Goal: Information Seeking & Learning: Check status

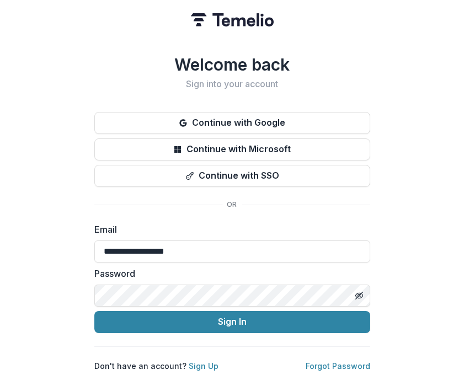
type input "**********"
click at [94, 311] on button "Sign In" at bounding box center [232, 322] width 276 height 22
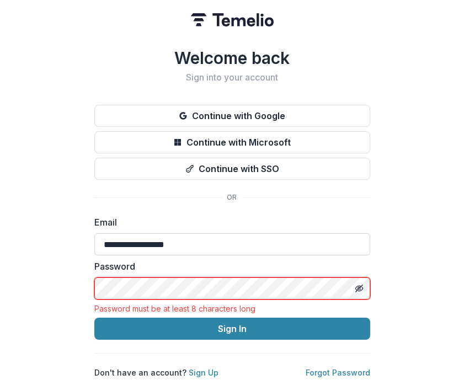
click at [129, 242] on input "**********" at bounding box center [232, 244] width 276 height 22
click at [164, 243] on input "**********" at bounding box center [232, 244] width 276 height 22
click at [158, 264] on label "Password" at bounding box center [228, 266] width 269 height 13
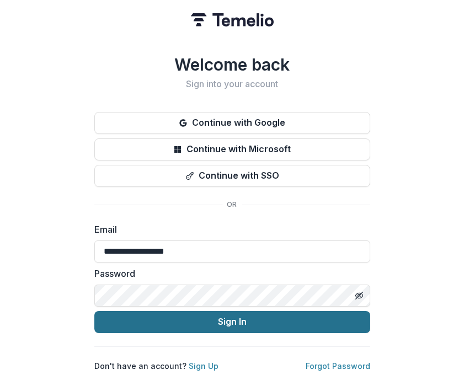
click at [199, 322] on button "Sign In" at bounding box center [232, 322] width 276 height 22
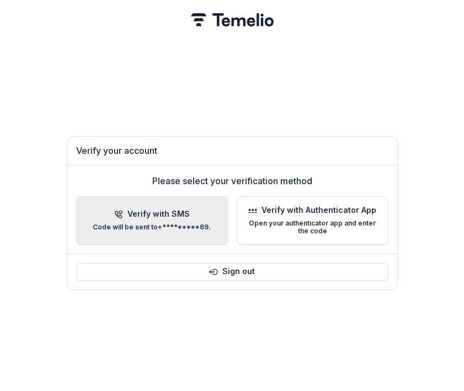
click at [178, 224] on p "Code will be sent to +*********69 ." at bounding box center [152, 228] width 118 height 8
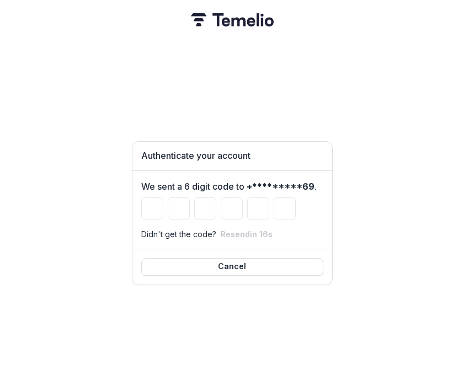
type input "*"
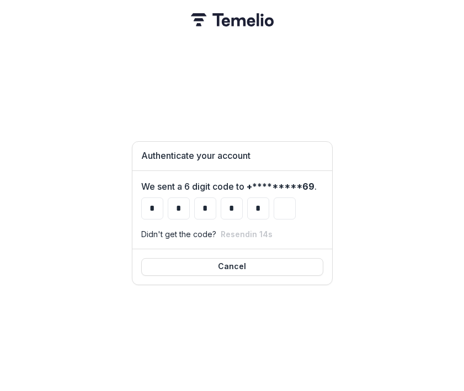
type input "*"
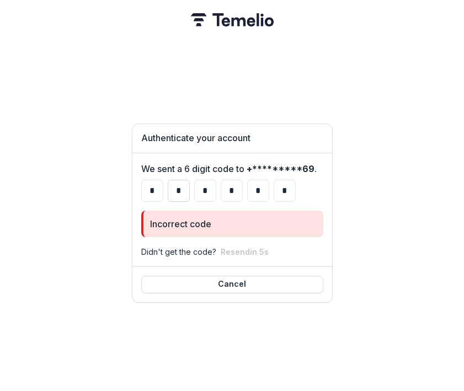
click at [180, 180] on input "*" at bounding box center [179, 191] width 22 height 22
type input "*"
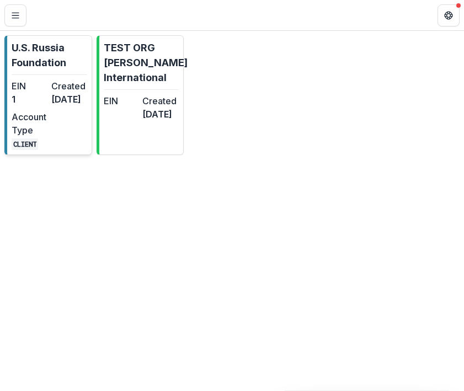
click at [69, 106] on dd "[DATE]" at bounding box center [68, 99] width 35 height 13
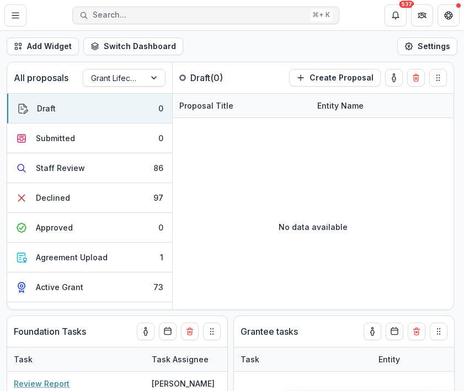
select select "**********"
click at [111, 14] on span "Search..." at bounding box center [199, 14] width 213 height 9
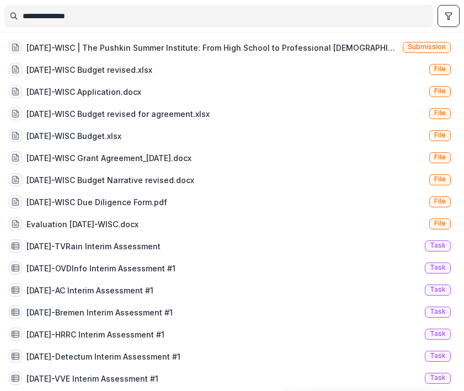
type input "**********"
select select "**********"
click at [169, 43] on div "24-AUG-109-WISC | The Pushkin Summer Institute: From High School to Professiona…" at bounding box center [212, 48] width 372 height 12
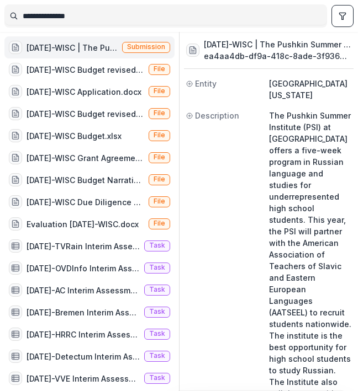
select select "**********"
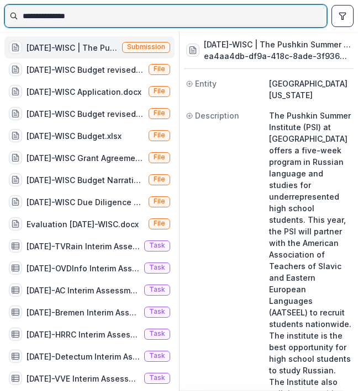
select select "**********"
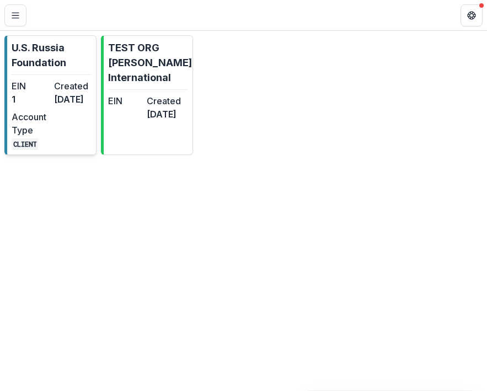
click at [33, 105] on dd "1" at bounding box center [31, 99] width 38 height 13
select select "**********"
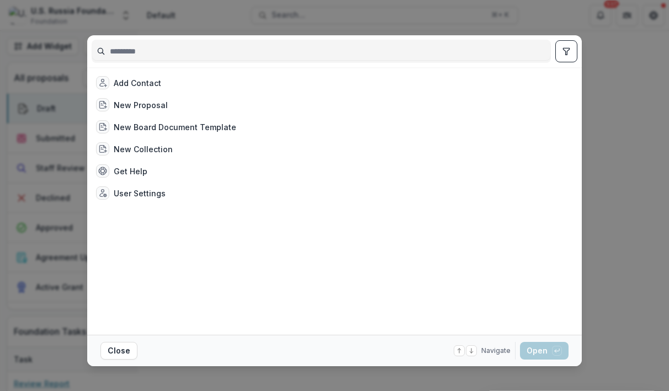
select select "**********"
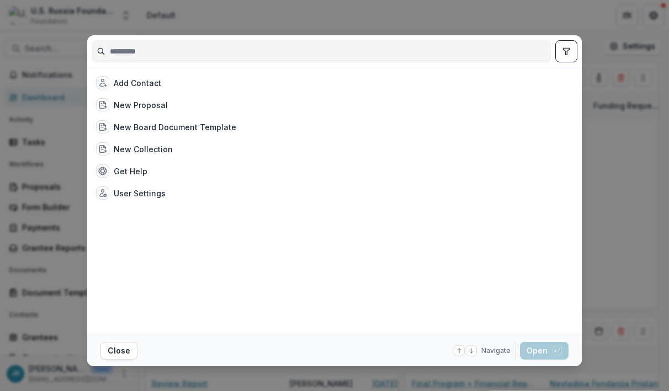
click at [41, 342] on div "Add Contact New Proposal New Board Document Template New Collection Get Help Us…" at bounding box center [334, 195] width 669 height 391
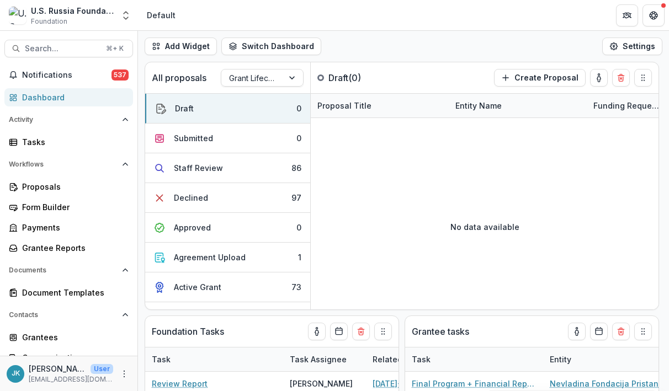
click at [40, 184] on div "Add Contact New Proposal New Board Document Template New Collection Get Help Us…" at bounding box center [334, 195] width 669 height 391
select select "**********"
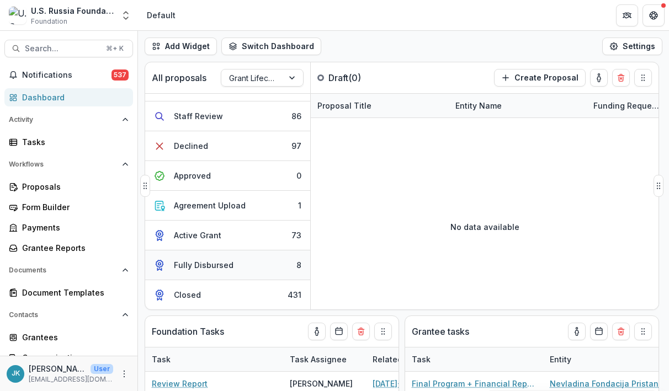
click at [210, 261] on div "Fully Disbursed" at bounding box center [204, 265] width 60 height 12
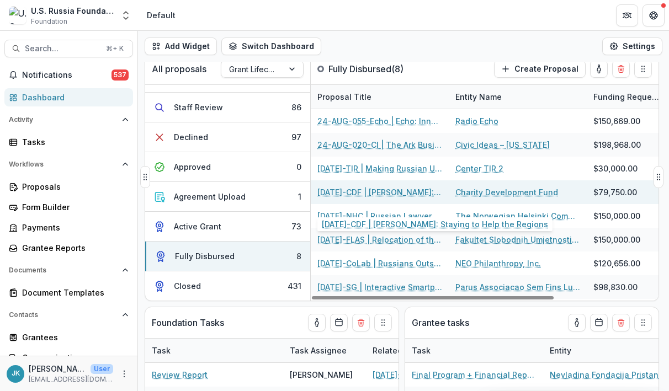
scroll to position [0, 0]
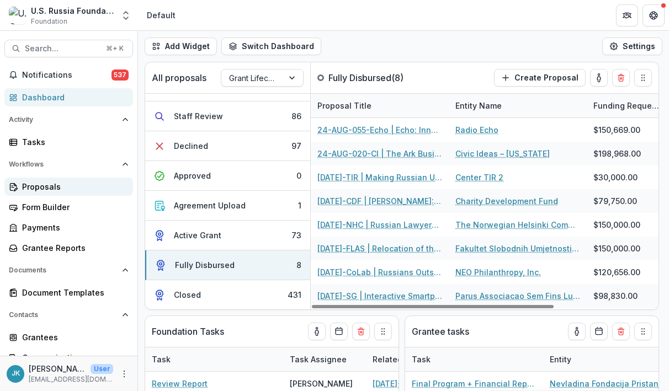
click at [40, 185] on div "Proposals" at bounding box center [73, 187] width 102 height 12
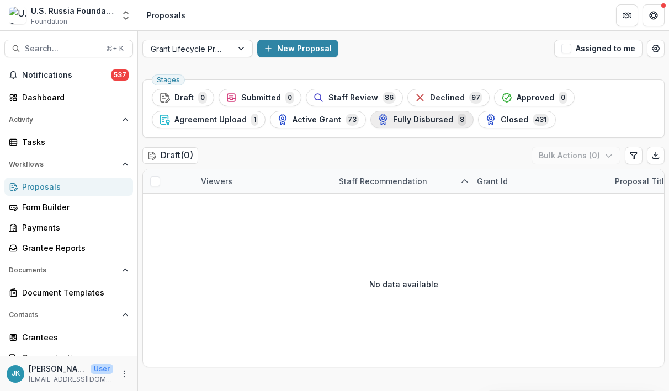
click at [439, 124] on div "Fully Disbursed 8" at bounding box center [421, 120] width 89 height 12
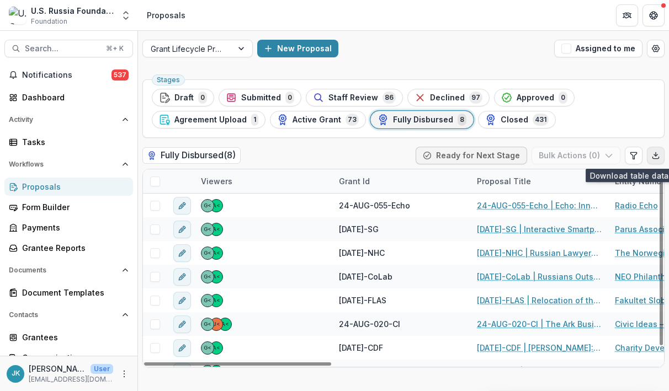
click at [464, 158] on icon "Export table data" at bounding box center [655, 155] width 9 height 9
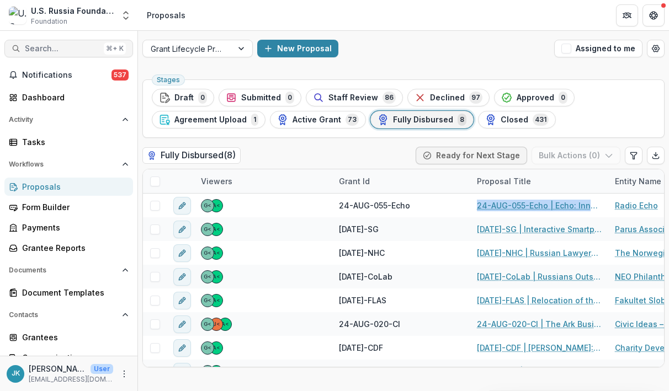
click at [79, 51] on span "Search..." at bounding box center [62, 48] width 75 height 9
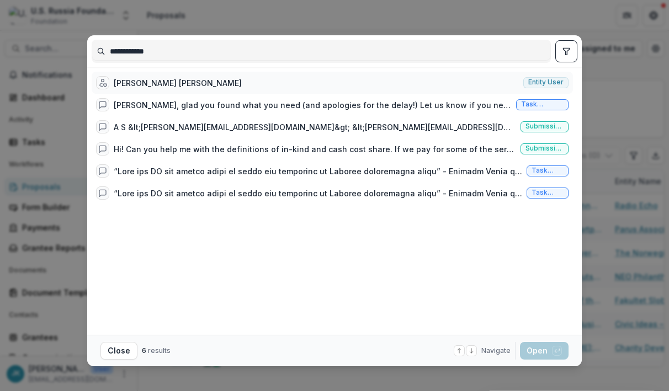
type input "**********"
click at [139, 84] on div "Stella, Elise Valentina" at bounding box center [178, 83] width 128 height 12
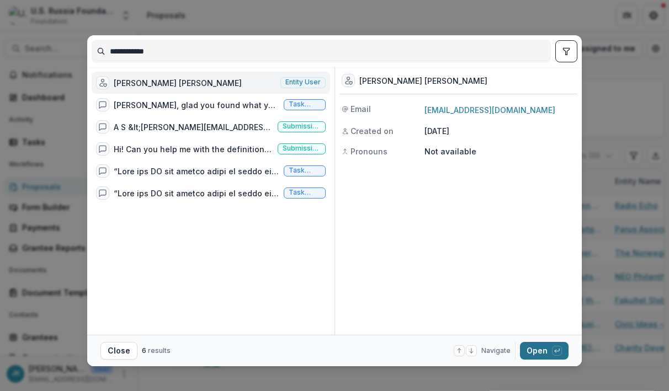
click at [464, 349] on button "Open with enter key" at bounding box center [544, 351] width 49 height 18
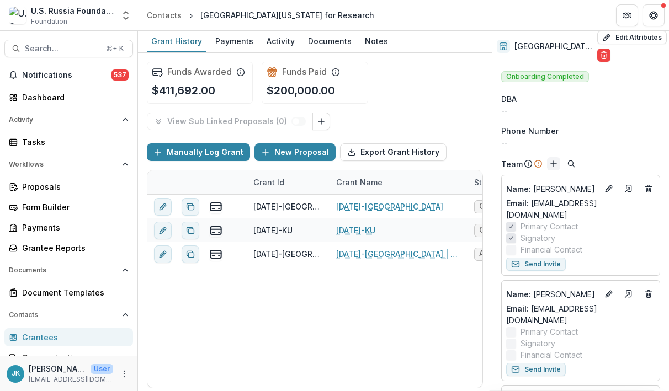
click at [464, 164] on line "Add" at bounding box center [554, 164] width 6 height 0
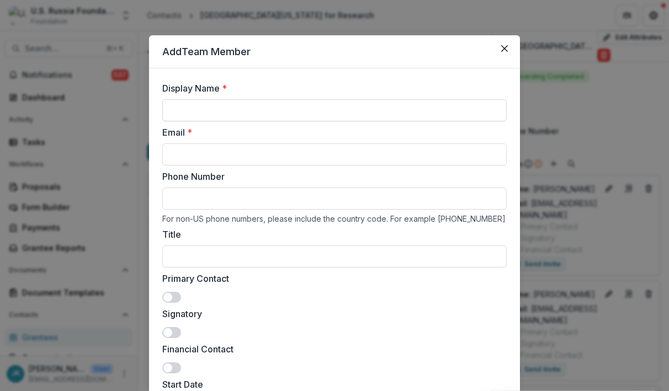
click at [333, 115] on input "Display Name *" at bounding box center [334, 110] width 344 height 22
click at [312, 152] on input "Email *" at bounding box center [334, 154] width 344 height 22
paste input "**********"
type input "**********"
click at [288, 111] on input "Display Name *" at bounding box center [334, 110] width 344 height 22
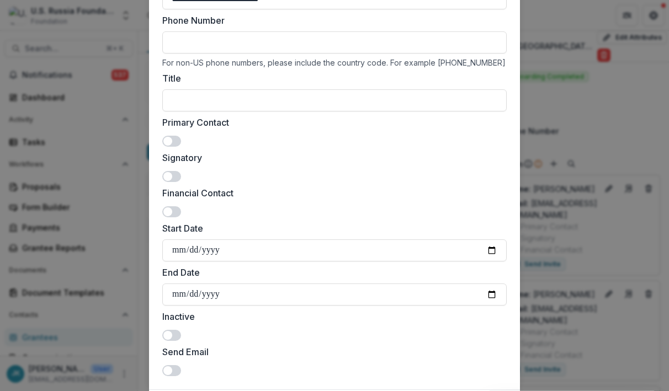
scroll to position [226, 0]
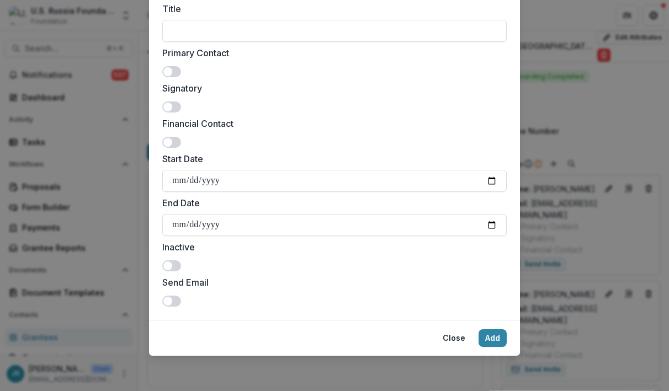
type input "**********"
click at [171, 302] on span at bounding box center [171, 301] width 19 height 11
click at [464, 340] on button "Add" at bounding box center [492, 338] width 28 height 18
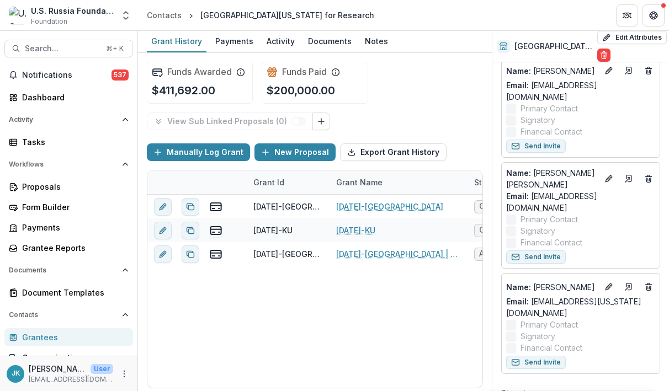
scroll to position [222, 0]
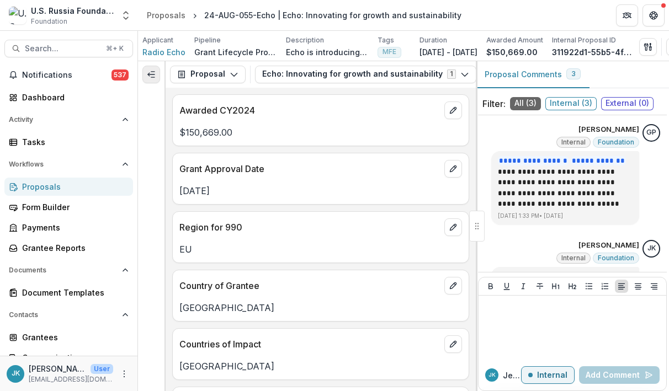
click at [151, 72] on icon "Expand left" at bounding box center [151, 74] width 9 height 9
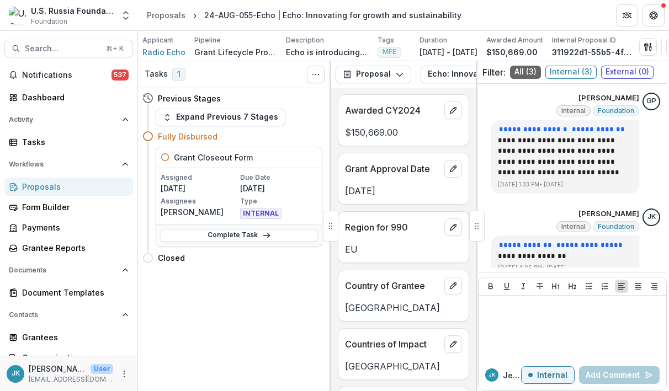
scroll to position [1, 0]
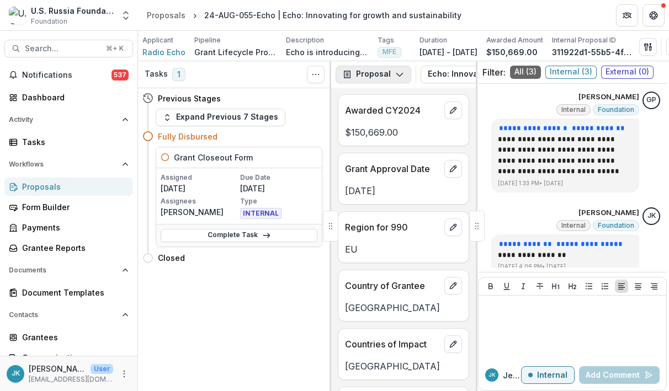
click at [392, 80] on button "Proposal" at bounding box center [374, 75] width 76 height 18
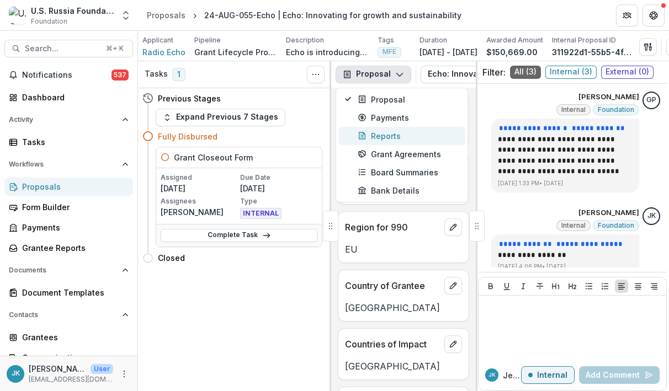
click at [373, 142] on button "Reports" at bounding box center [401, 136] width 127 height 18
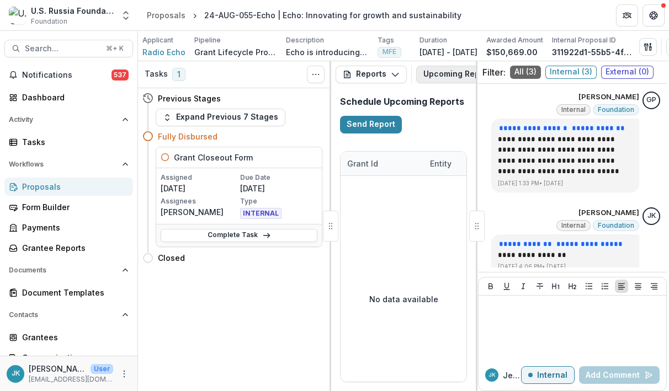
click at [446, 74] on button "Upcoming Reports" at bounding box center [465, 75] width 99 height 18
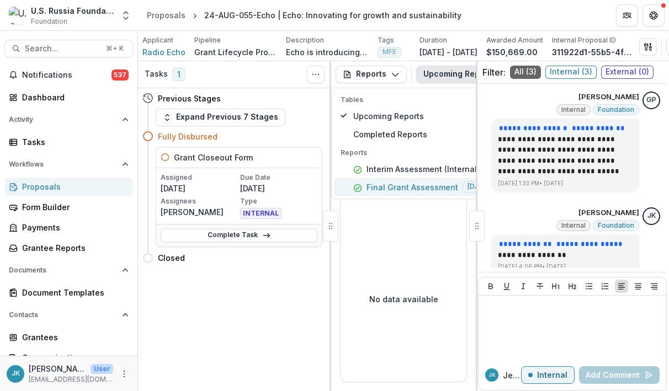
click at [387, 189] on p "Final Grant Assessment" at bounding box center [412, 188] width 92 height 12
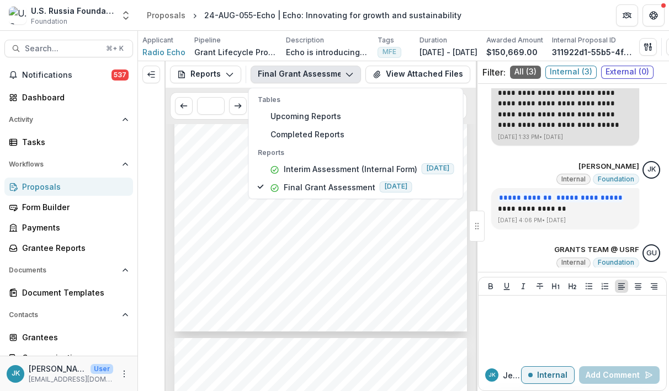
scroll to position [125, 0]
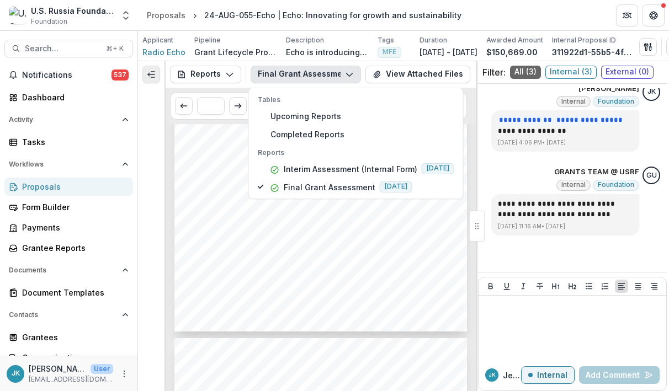
click at [156, 77] on button "Expand left" at bounding box center [151, 75] width 18 height 18
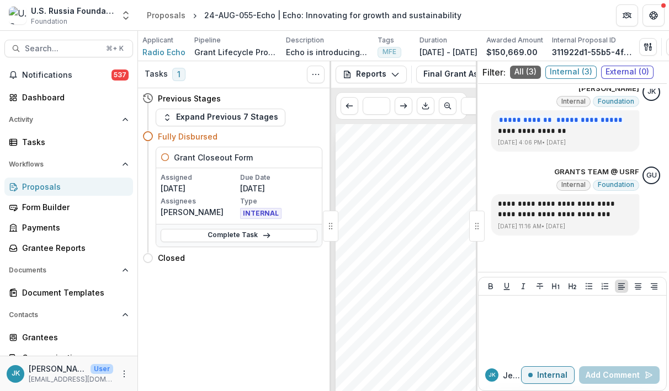
click at [169, 75] on div "Tasks 1" at bounding box center [165, 74] width 41 height 14
click at [317, 78] on icon "Toggle View Cancelled Tasks" at bounding box center [315, 74] width 9 height 9
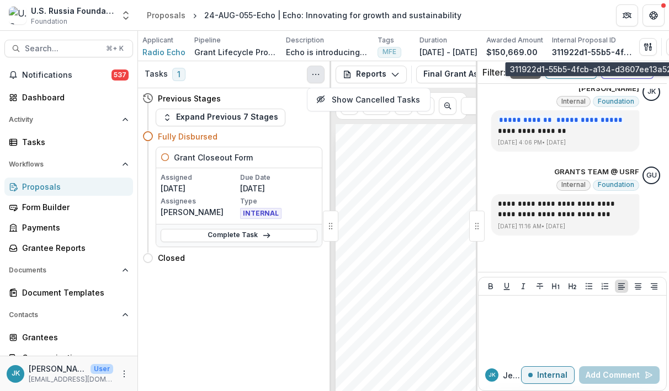
click at [628, 46] on p "311922d1-55b5-4fcb-a134-d3607ee13a52" at bounding box center [593, 52] width 83 height 12
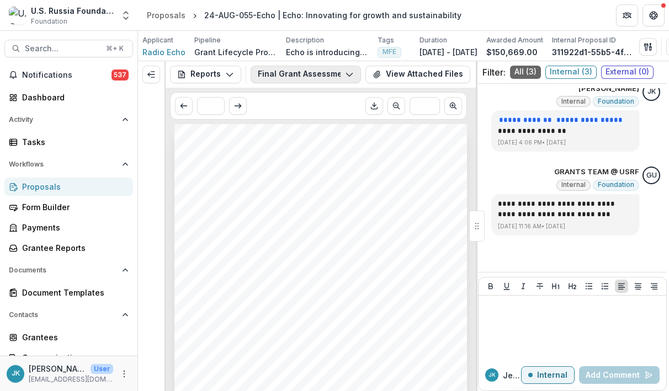
click at [305, 77] on button "Final Grant Assessment" at bounding box center [306, 75] width 110 height 18
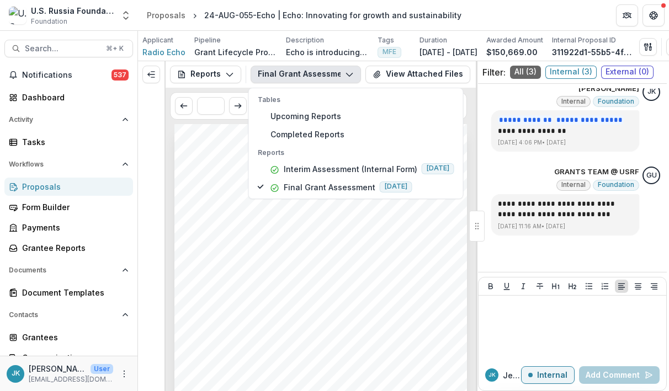
click at [297, 265] on div "Submission Responses FINAL GRANT ASSESSMENT Grant ID 24-AUG-055-Echo Grantee na…" at bounding box center [320, 331] width 293 height 414
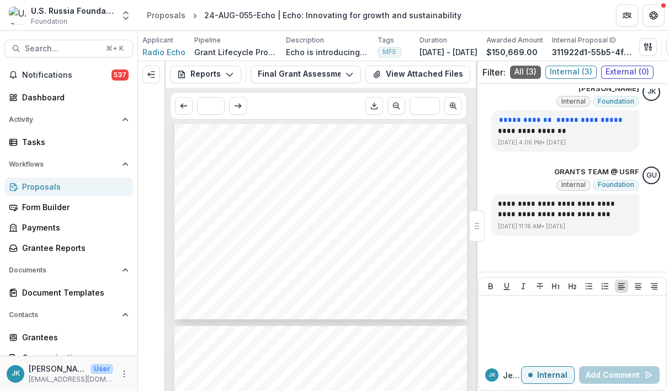
scroll to position [507, 0]
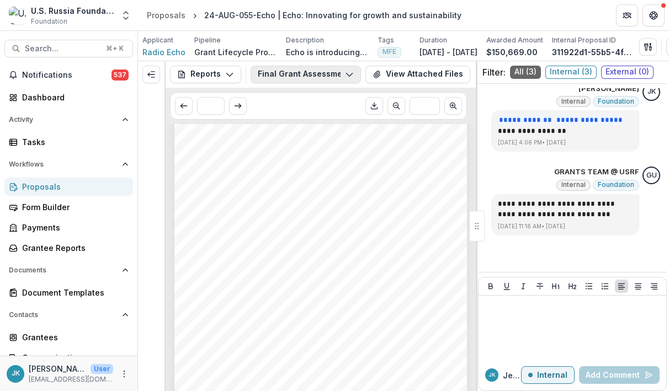
click at [317, 73] on button "Final Grant Assessment" at bounding box center [306, 75] width 110 height 18
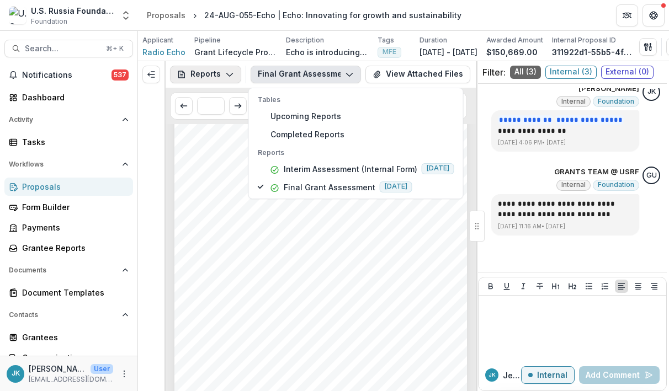
click at [219, 76] on button "Reports" at bounding box center [205, 75] width 71 height 18
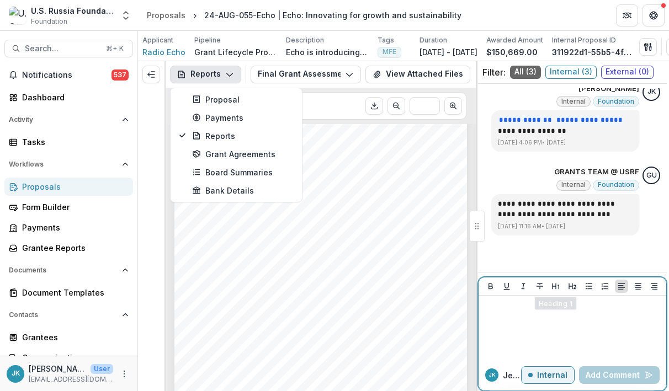
click at [543, 320] on div at bounding box center [572, 327] width 179 height 55
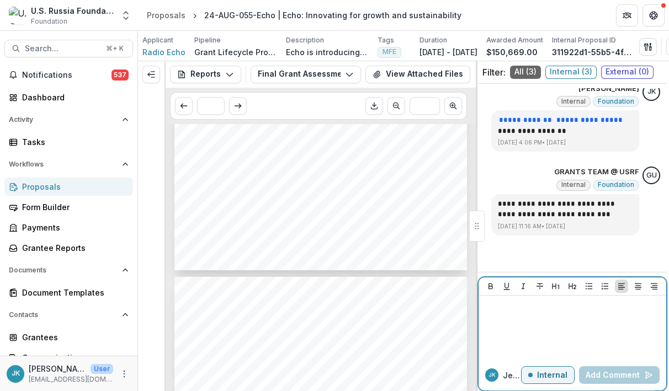
scroll to position [690, 0]
click at [540, 311] on p at bounding box center [572, 306] width 179 height 12
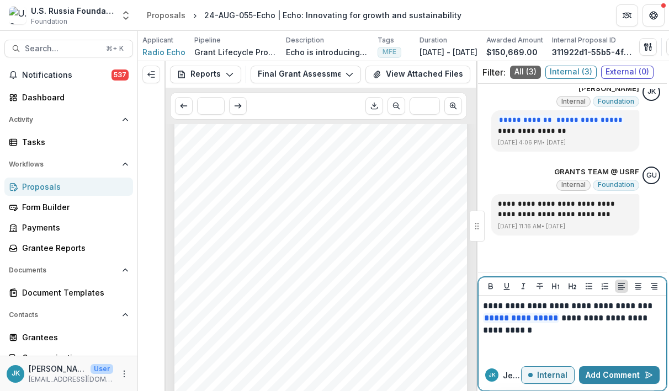
scroll to position [501, 0]
drag, startPoint x: 570, startPoint y: 317, endPoint x: 599, endPoint y: 331, distance: 32.3
click at [599, 331] on p "**********" at bounding box center [571, 318] width 176 height 36
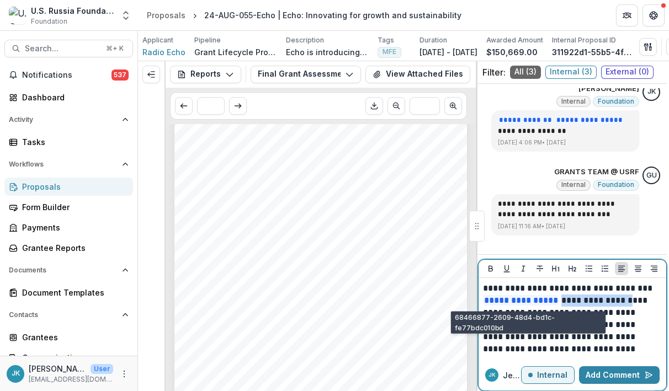
drag, startPoint x: 639, startPoint y: 303, endPoint x: 569, endPoint y: 302, distance: 69.5
click at [569, 302] on p "**********" at bounding box center [571, 319] width 176 height 73
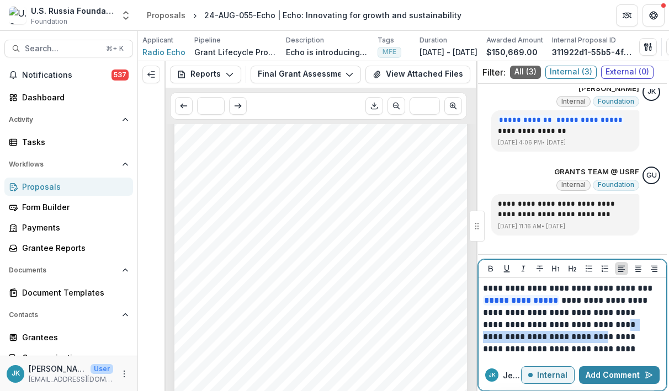
drag, startPoint x: 592, startPoint y: 325, endPoint x: 559, endPoint y: 334, distance: 34.6
click at [559, 334] on p "**********" at bounding box center [571, 319] width 176 height 73
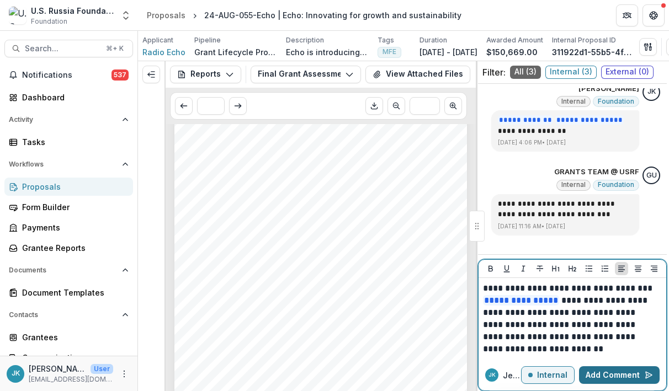
click at [628, 374] on button "Add Comment" at bounding box center [619, 375] width 81 height 18
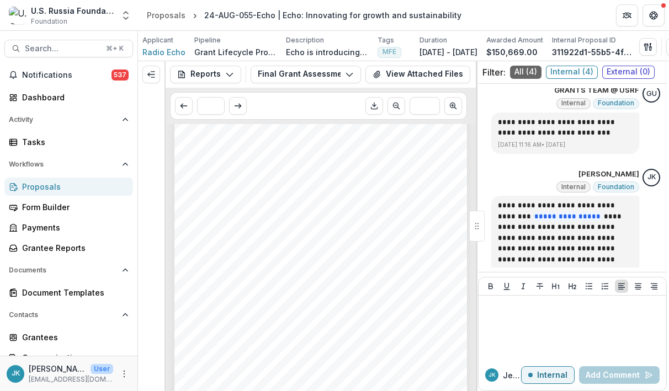
scroll to position [238, 0]
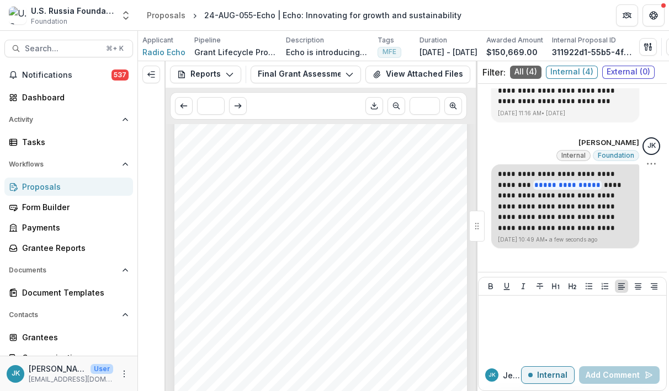
click at [544, 221] on p "**********" at bounding box center [565, 201] width 135 height 65
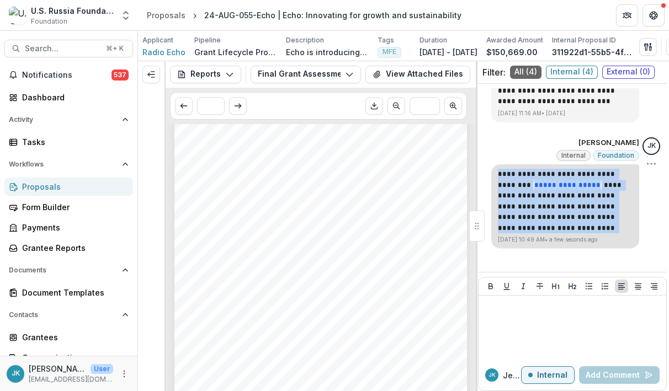
click at [544, 221] on p "**********" at bounding box center [565, 201] width 135 height 65
copy p "********"
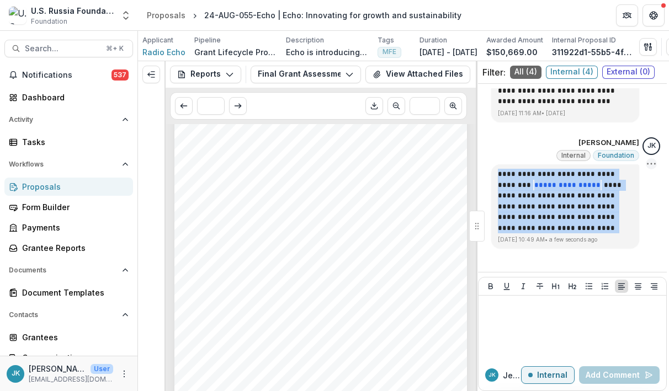
click at [646, 163] on icon "Options" at bounding box center [651, 163] width 11 height 11
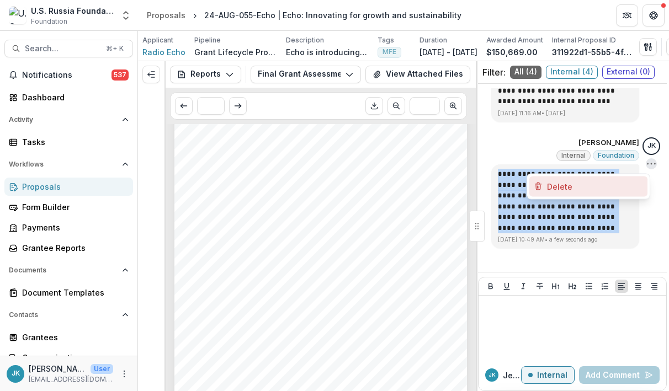
click at [620, 186] on button "Delete" at bounding box center [588, 186] width 118 height 20
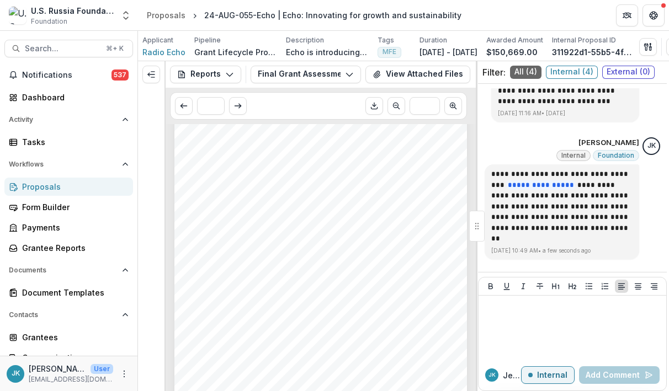
scroll to position [125, 0]
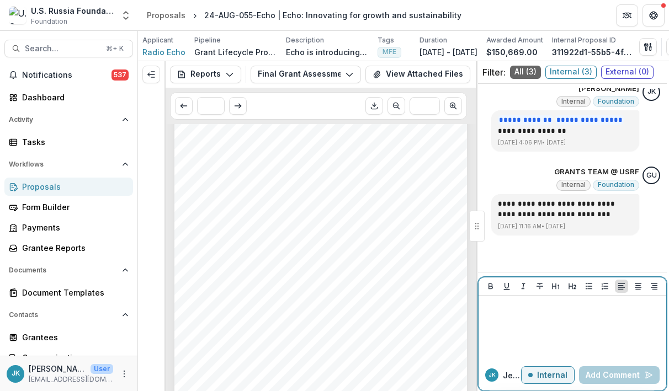
click at [567, 314] on div at bounding box center [572, 327] width 179 height 55
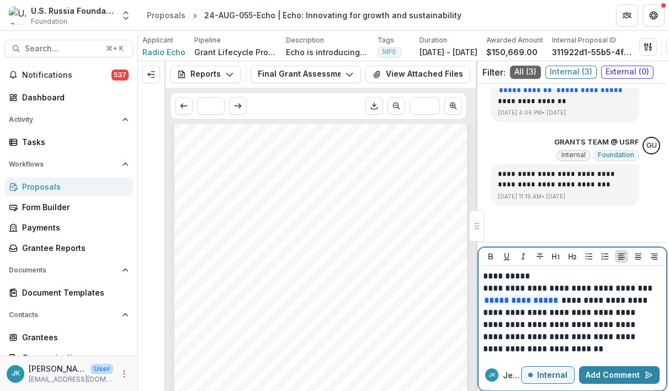
scroll to position [143, 0]
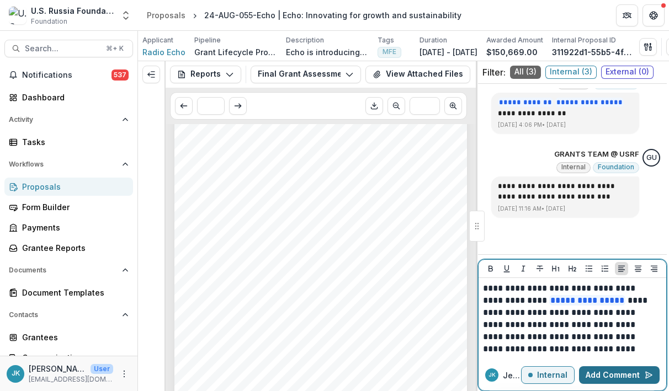
click at [633, 374] on button "Add Comment" at bounding box center [619, 375] width 81 height 18
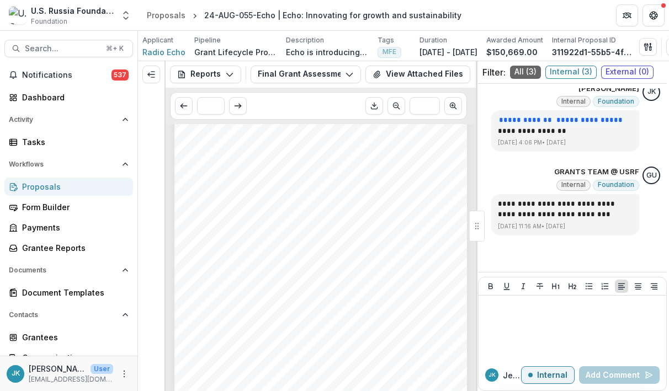
scroll to position [238, 0]
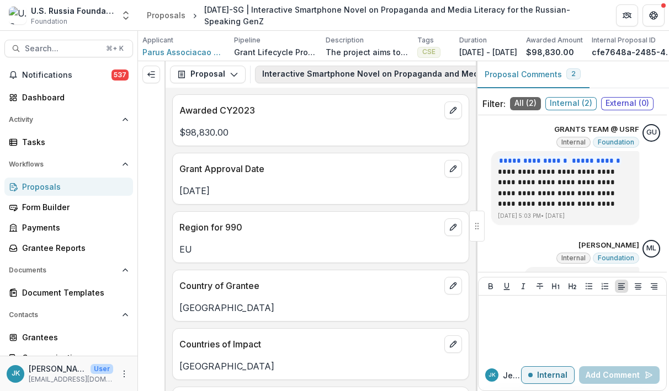
click at [256, 79] on button "Interactive Smartphone Novel on Propaganda and Media Literacy for the Russian-S…" at bounding box center [467, 75] width 424 height 18
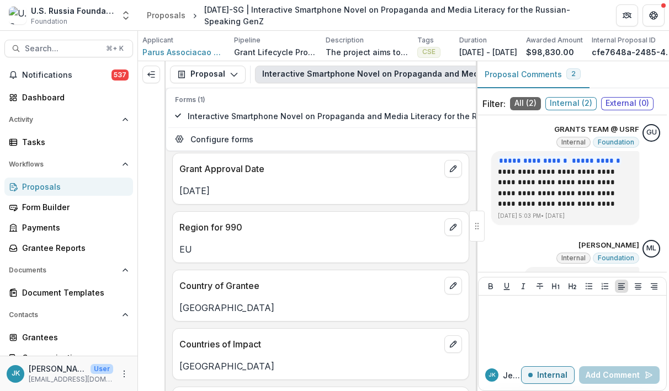
click at [211, 64] on div "Proposal Proposal Payments Reports Grant Agreements Board Summaries Bank Detail…" at bounding box center [321, 74] width 310 height 26
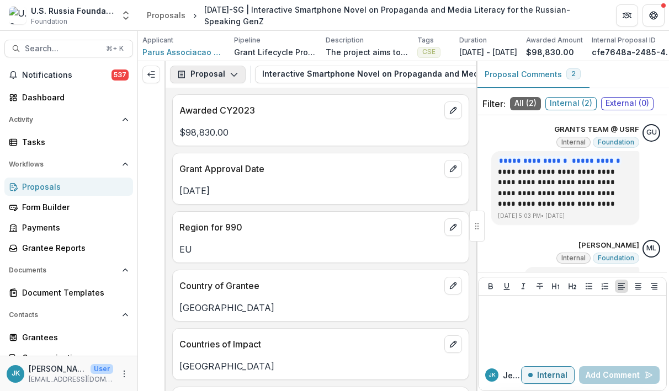
click at [209, 80] on button "Proposal" at bounding box center [208, 75] width 76 height 18
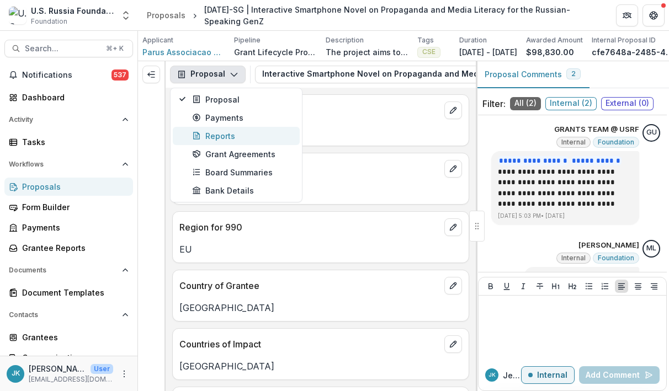
click at [215, 132] on div "Reports" at bounding box center [242, 136] width 101 height 12
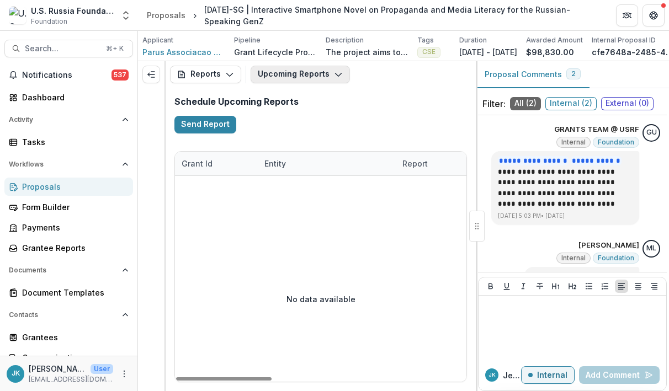
click at [276, 79] on button "Upcoming Reports" at bounding box center [300, 75] width 99 height 18
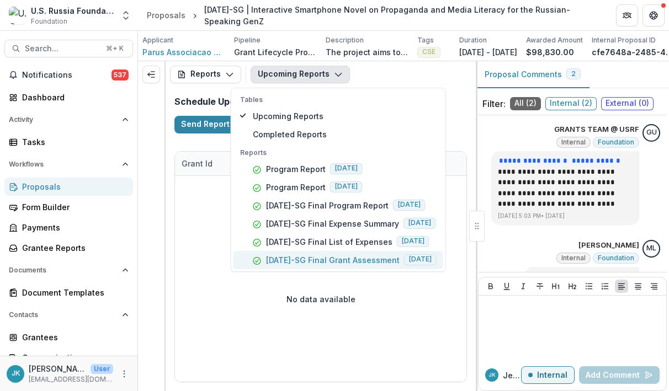
click at [299, 265] on p "23-APR-46-SG Final Grant Assessment" at bounding box center [333, 260] width 134 height 12
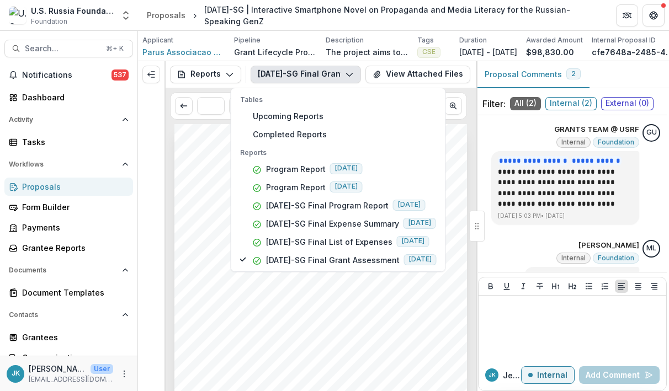
click at [315, 329] on span "goals with the outcomes actually achieved during the project." at bounding box center [292, 328] width 201 height 7
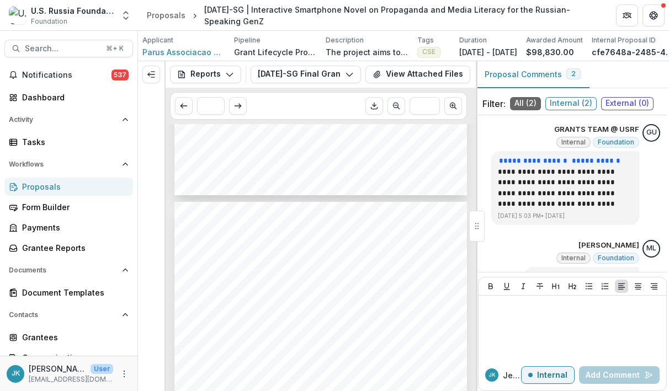
scroll to position [344, 0]
click at [300, 76] on button "23-APR-46-SG Final Grant Assessment" at bounding box center [306, 75] width 110 height 18
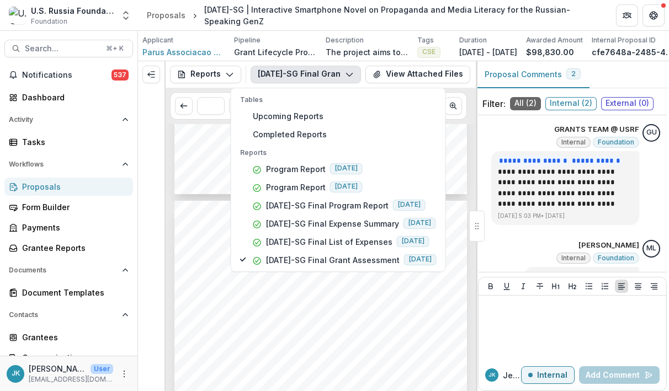
click at [205, 257] on span "literacy by making it a key tool to pass levels and interact in the game. Once …" at bounding box center [320, 256] width 257 height 6
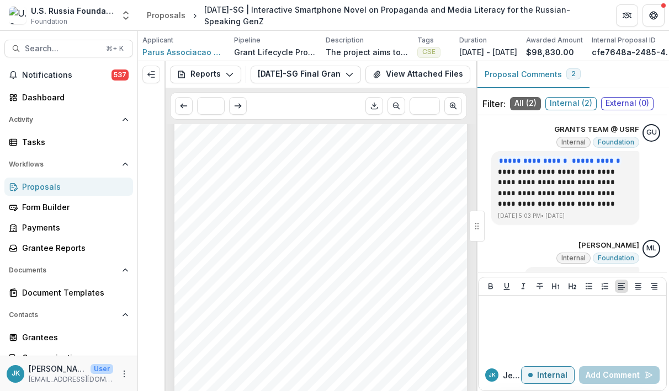
scroll to position [503, 0]
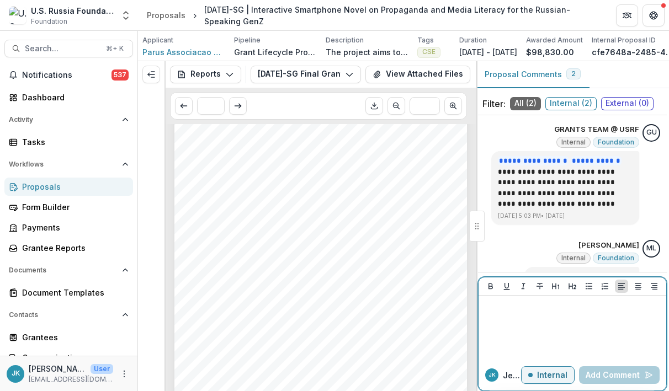
click at [510, 307] on p at bounding box center [572, 306] width 179 height 12
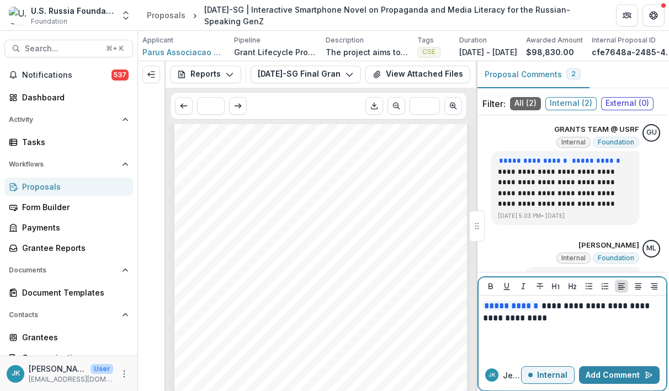
click at [616, 332] on div "**********" at bounding box center [572, 327] width 179 height 55
click at [638, 321] on p "**********" at bounding box center [571, 312] width 176 height 24
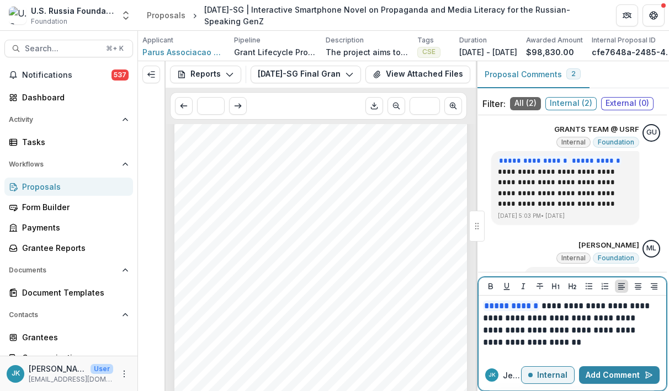
scroll to position [512, 0]
click at [616, 373] on button "Add Comment" at bounding box center [619, 375] width 81 height 18
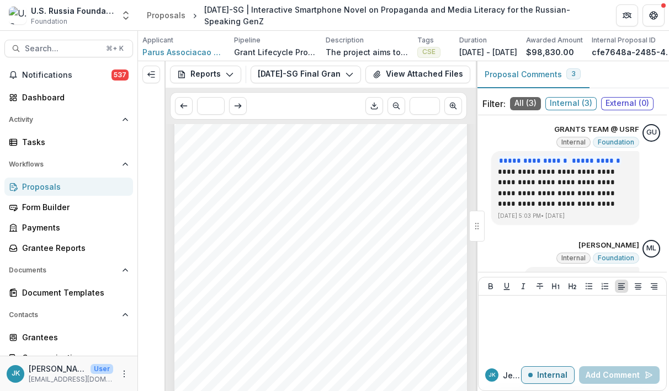
scroll to position [26, 0]
drag, startPoint x: 251, startPoint y: 262, endPoint x: 184, endPoint y: 262, distance: 66.8
click at [184, 262] on div "Submission Responses FINAL GRANT ASSESSMENT Grant ID 23-APR-46-SG Grantee name …" at bounding box center [320, 305] width 293 height 414
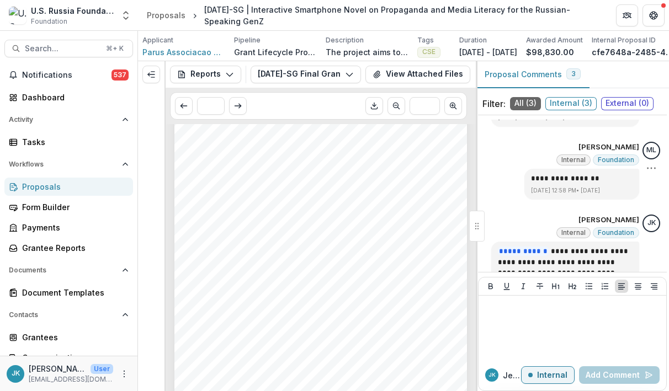
scroll to position [136, 0]
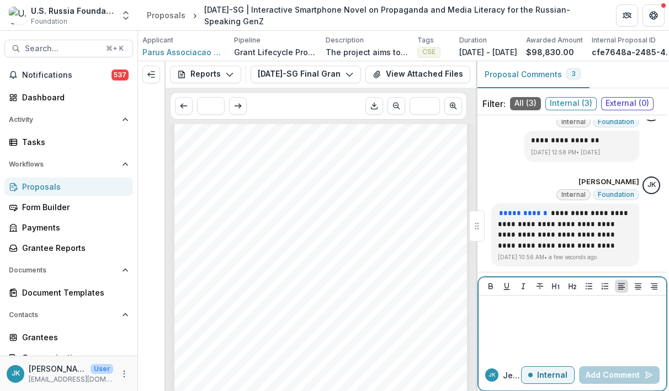
click at [538, 321] on div at bounding box center [572, 327] width 179 height 55
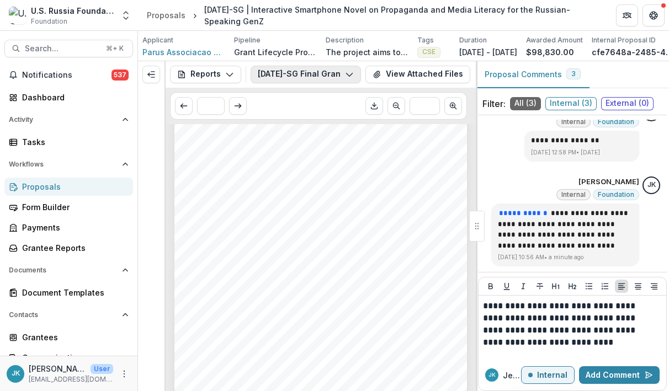
click at [326, 78] on button "23-APR-46-SG Final Grant Assessment" at bounding box center [306, 75] width 110 height 18
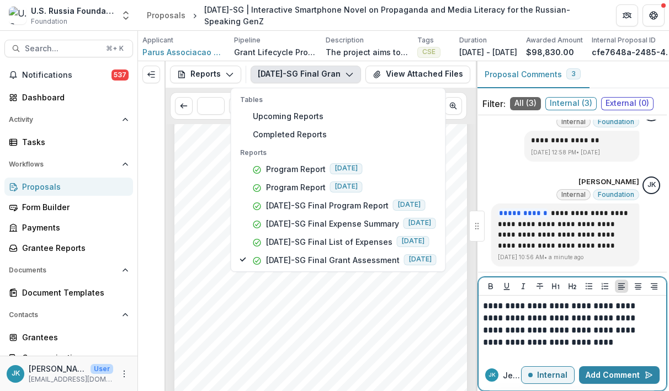
click at [568, 348] on p "**********" at bounding box center [571, 324] width 176 height 49
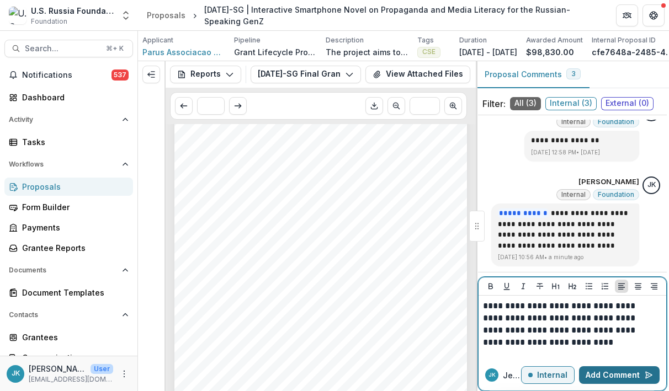
click at [626, 373] on button "Add Comment" at bounding box center [619, 375] width 81 height 18
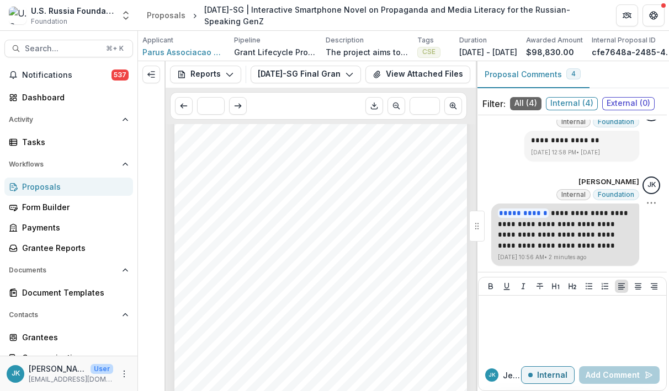
scroll to position [241, 0]
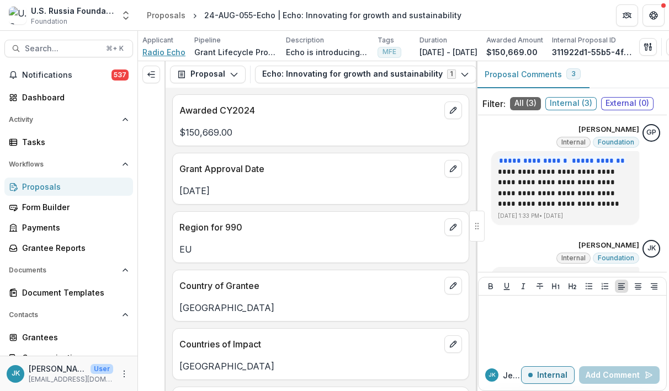
click at [171, 51] on span "Radio Echo" at bounding box center [163, 52] width 43 height 12
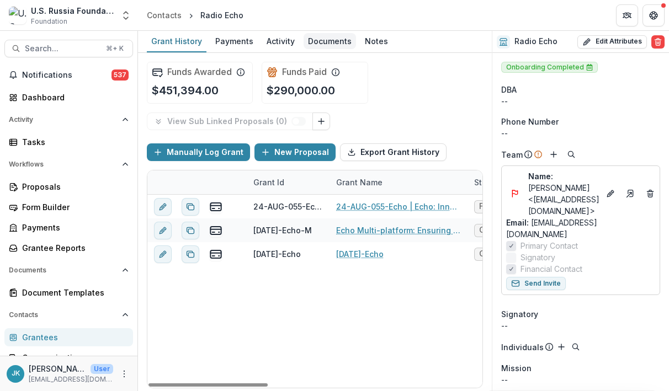
click at [329, 40] on div "Documents" at bounding box center [330, 41] width 52 height 16
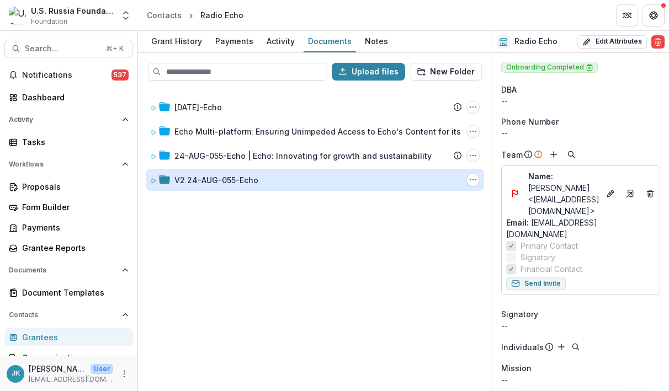
click at [215, 175] on div "V2 24-AUG-055-Echo" at bounding box center [216, 180] width 84 height 12
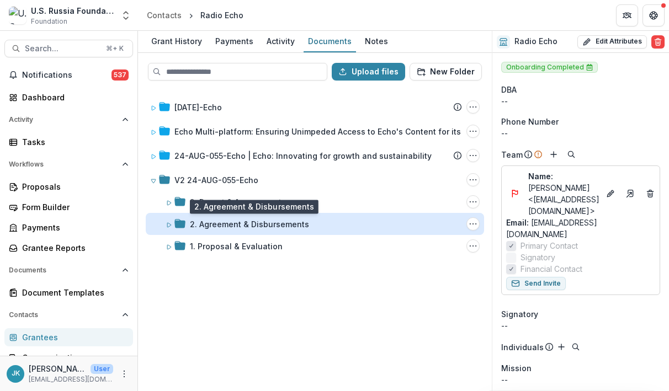
click at [215, 222] on div "2. Agreement & Disbursements" at bounding box center [249, 225] width 119 height 12
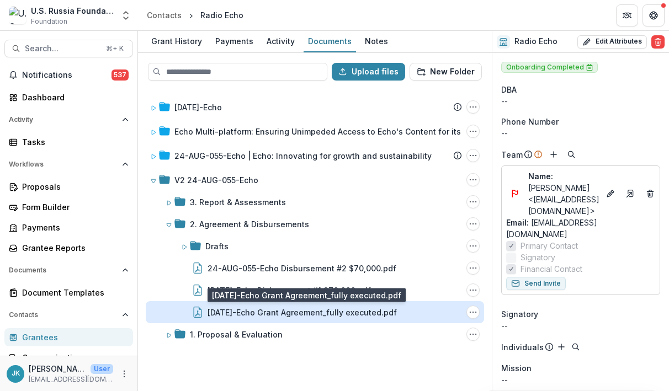
click at [225, 312] on div "24-AUG-55-Echo Grant Agreement_fully executed.pdf" at bounding box center [302, 313] width 189 height 12
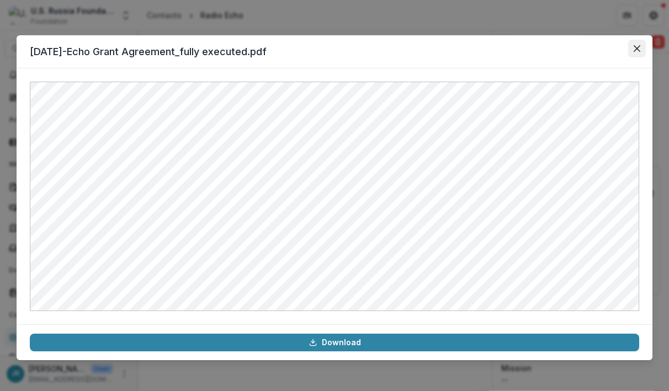
click at [638, 49] on icon "Close" at bounding box center [637, 48] width 7 height 7
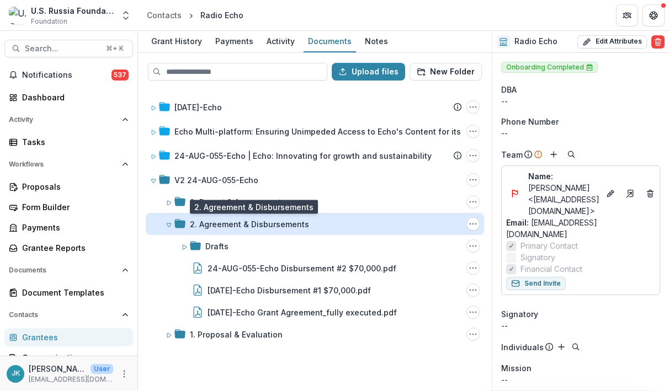
click at [265, 225] on div "2. Agreement & Disbursements" at bounding box center [249, 225] width 119 height 12
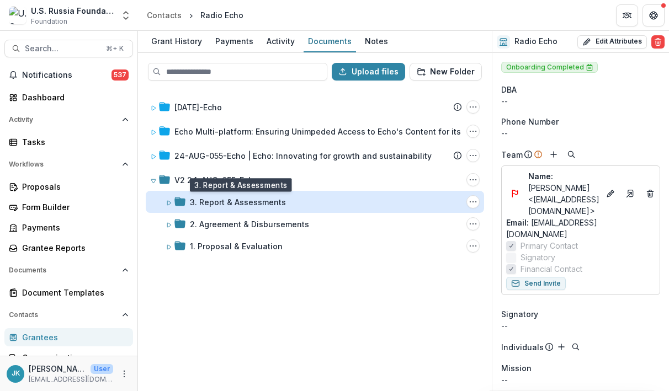
click at [258, 208] on div "3. Report & Assessments" at bounding box center [238, 202] width 96 height 12
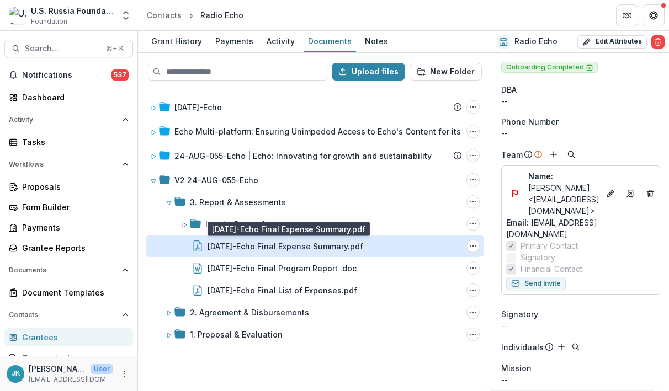
click at [304, 251] on div "24-AUG-55-Echo Final Expense Summary.pdf" at bounding box center [286, 247] width 156 height 12
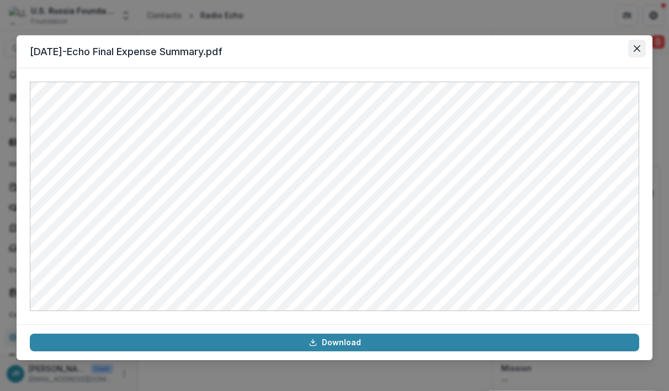
click at [639, 49] on icon "Close" at bounding box center [637, 48] width 7 height 7
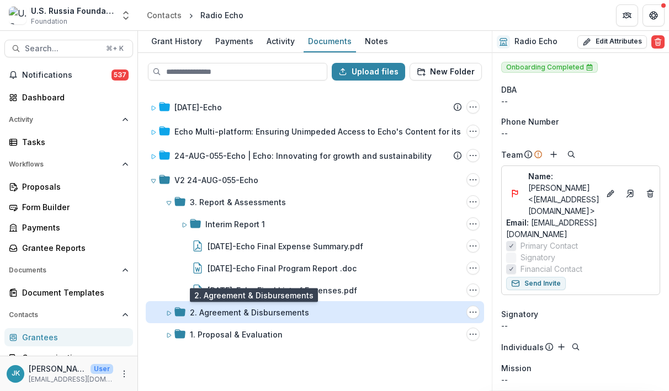
click at [213, 309] on div "2. Agreement & Disbursements" at bounding box center [249, 313] width 119 height 12
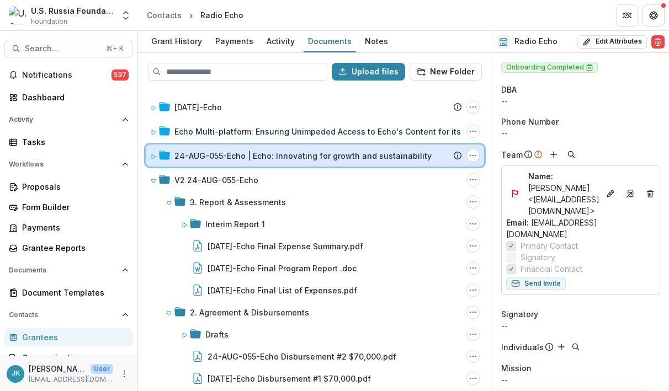
click at [212, 147] on div "24-AUG-055-Echo | Echo: Innovating for growth and sustainability Submission Tem…" at bounding box center [315, 156] width 338 height 22
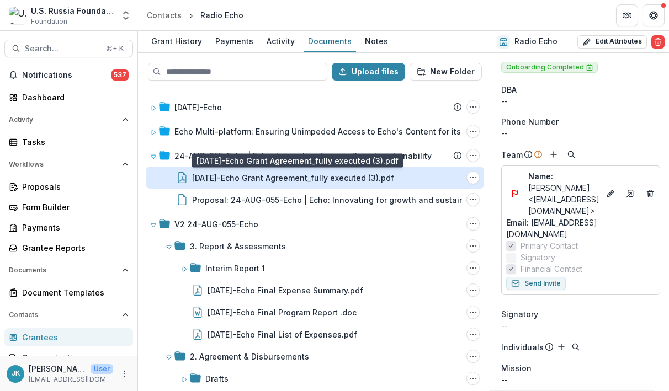
click at [213, 181] on div "24-AUG-55-Echo Grant Agreement_fully executed (3).pdf" at bounding box center [293, 178] width 202 height 12
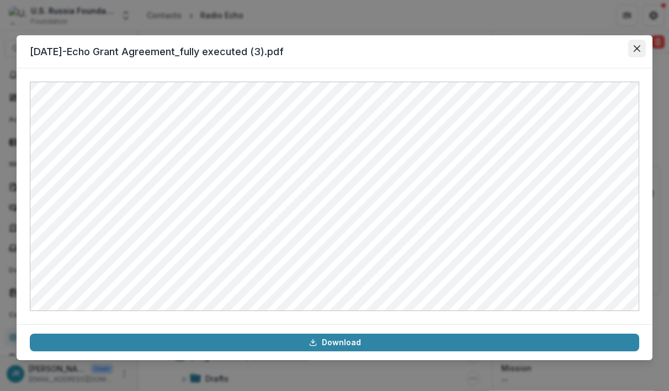
click at [638, 52] on button "Close" at bounding box center [637, 49] width 18 height 18
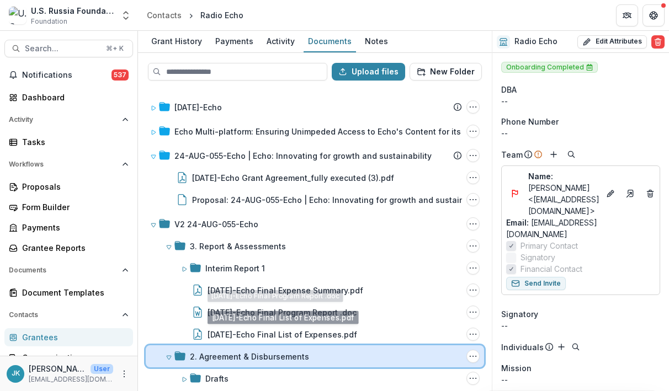
click at [318, 345] on div "2. Agreement & Disbursements Folder Options Rename Add Subfolder Delete" at bounding box center [315, 356] width 338 height 22
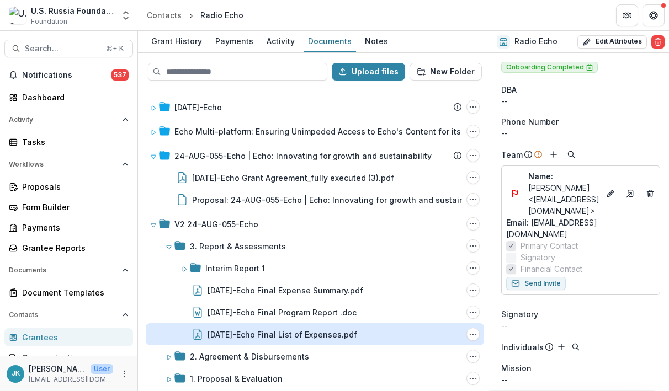
click at [317, 335] on div "24-AUG-55-Echo Final List of Expenses.pdf" at bounding box center [283, 335] width 150 height 12
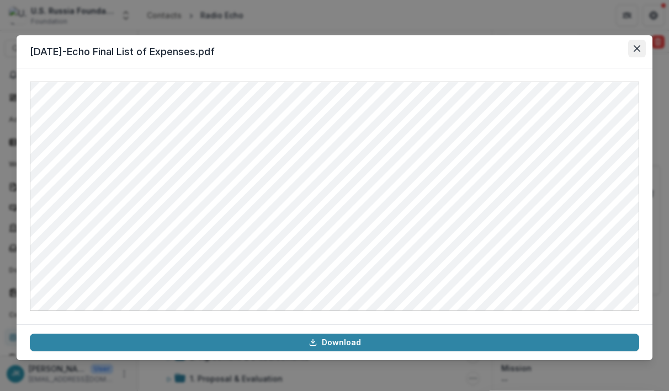
click at [629, 53] on button "Close" at bounding box center [637, 49] width 18 height 18
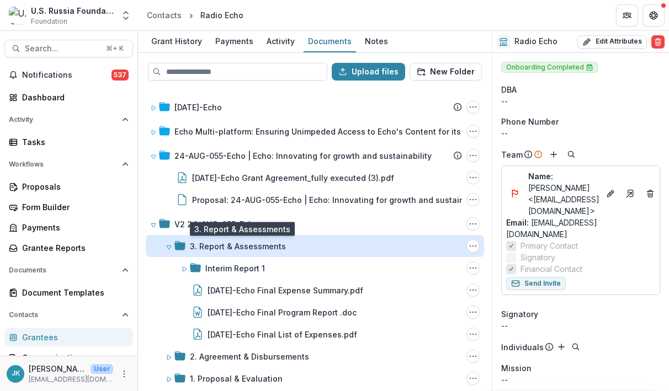
click at [227, 243] on div "3. Report & Assessments" at bounding box center [238, 247] width 96 height 12
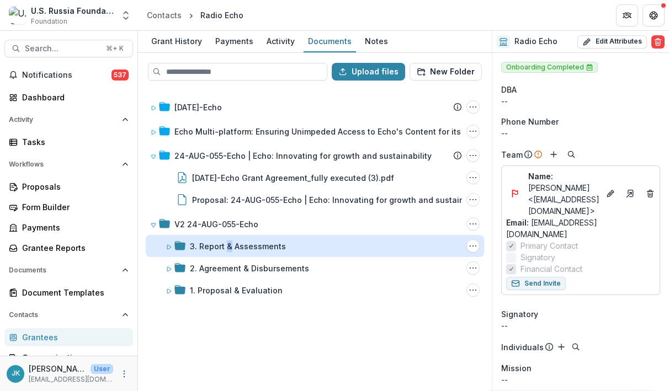
click at [227, 243] on div "3. Report & Assessments" at bounding box center [238, 247] width 96 height 12
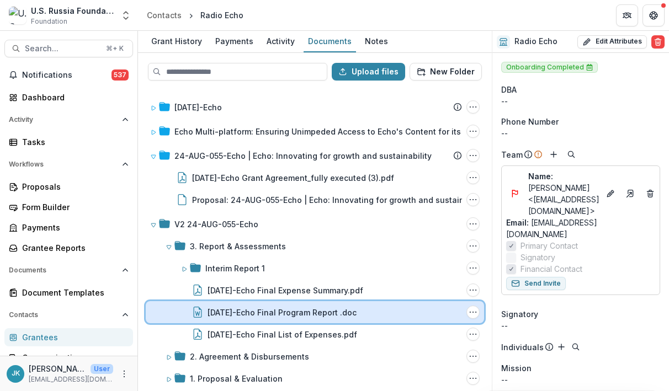
click at [219, 302] on div "24-AUG-55-Echo Final Program Report .doc File Options Download Rename Delete" at bounding box center [315, 312] width 338 height 22
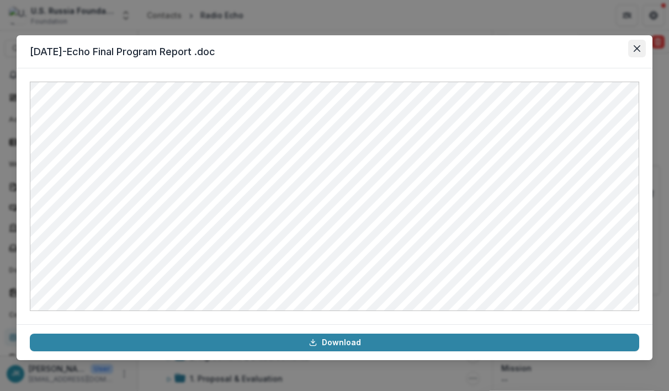
click at [637, 52] on button "Close" at bounding box center [637, 49] width 18 height 18
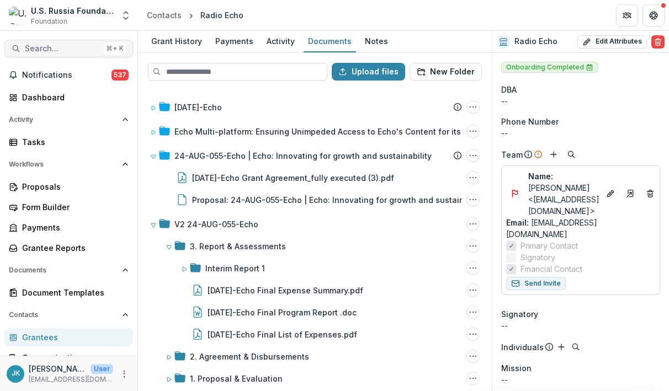
click at [65, 47] on span "Search..." at bounding box center [62, 48] width 75 height 9
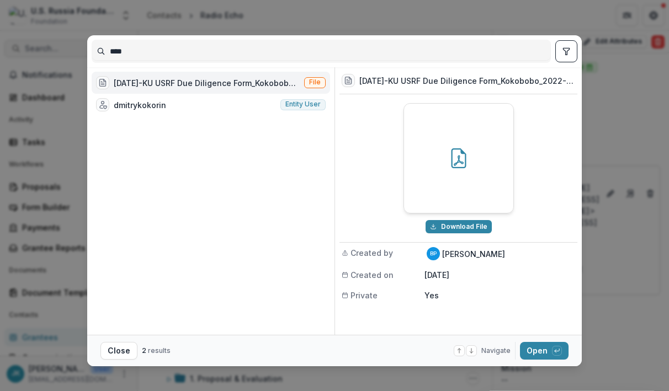
type input "****"
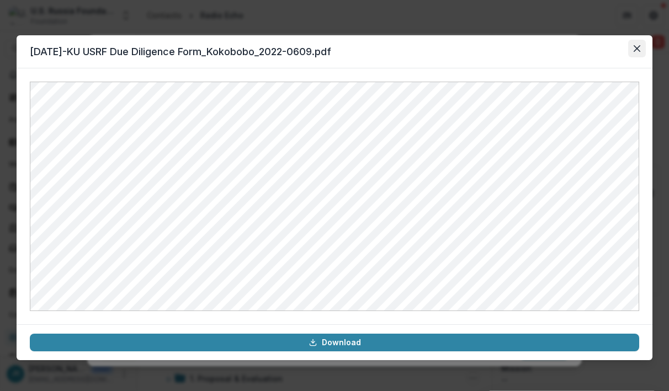
click at [632, 42] on button "Close" at bounding box center [637, 49] width 18 height 18
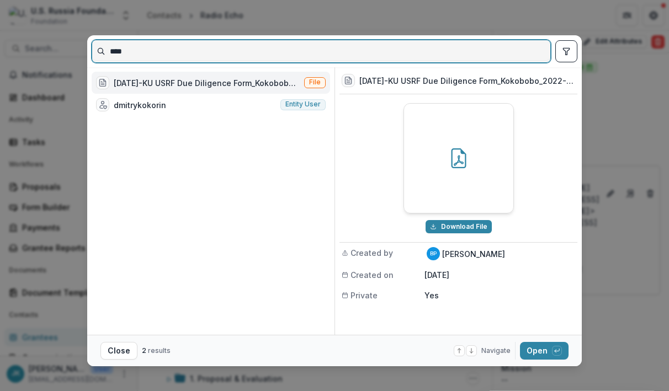
click at [185, 50] on input "****" at bounding box center [321, 51] width 458 height 18
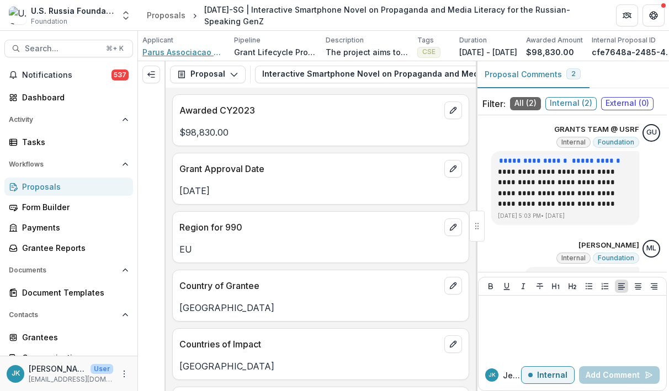
click at [184, 53] on span "Parus Associacao Sem Fins Lucrativos" at bounding box center [183, 52] width 83 height 12
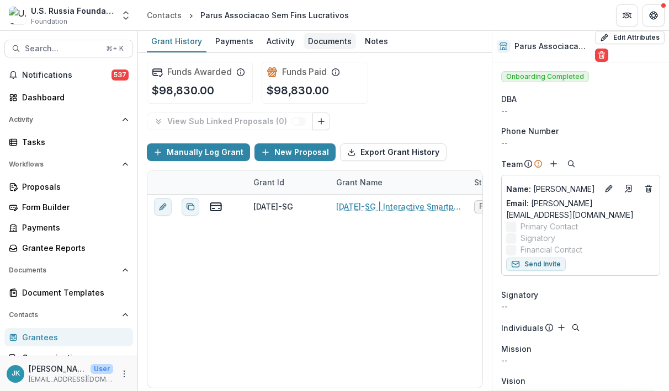
click at [319, 40] on div "Documents" at bounding box center [330, 41] width 52 height 16
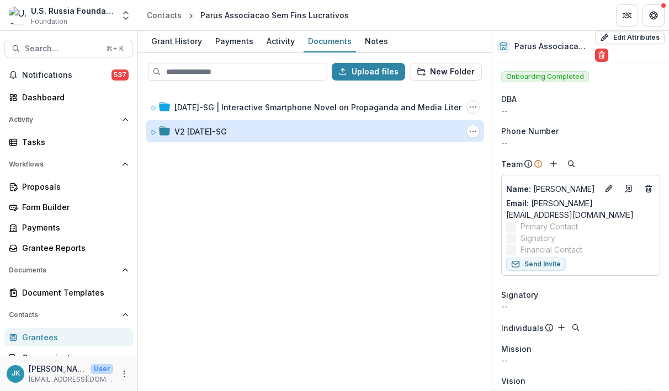
click at [227, 130] on div "V2 [DATE]-SG" at bounding box center [200, 132] width 52 height 12
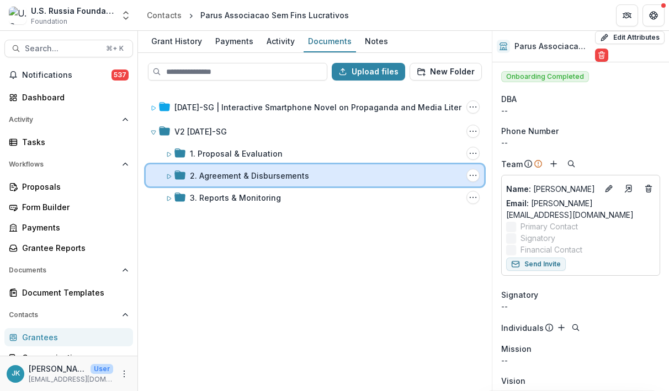
click at [230, 181] on div "2. Agreement & Disbursements Folder Options Rename Add Subfolder Delete" at bounding box center [315, 175] width 338 height 22
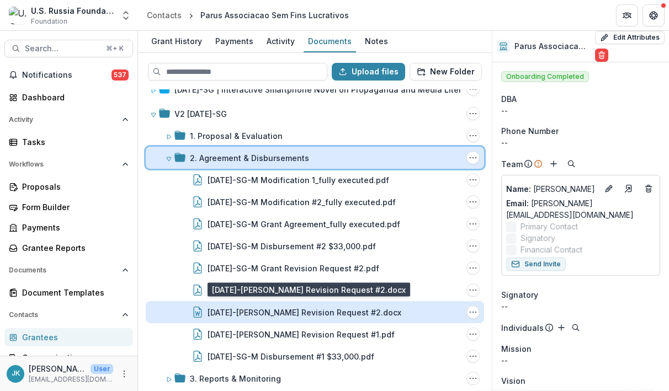
scroll to position [24, 0]
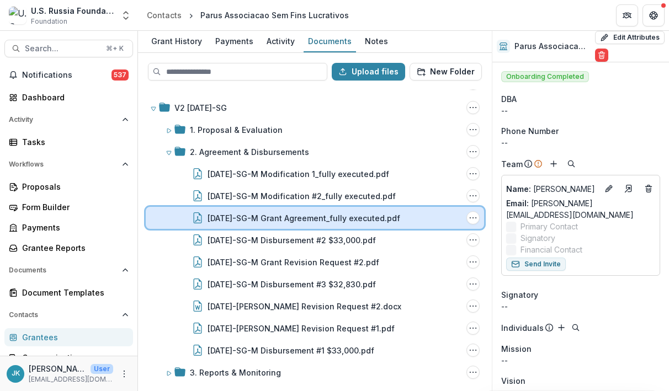
click at [240, 225] on div "[DATE]-SG-M Grant Agreement_fully executed.pdf File Options Download Rename Del…" at bounding box center [315, 218] width 338 height 22
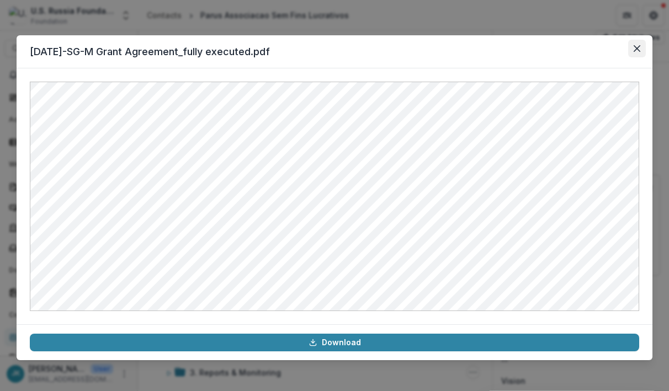
click at [639, 47] on icon "Close" at bounding box center [637, 48] width 7 height 7
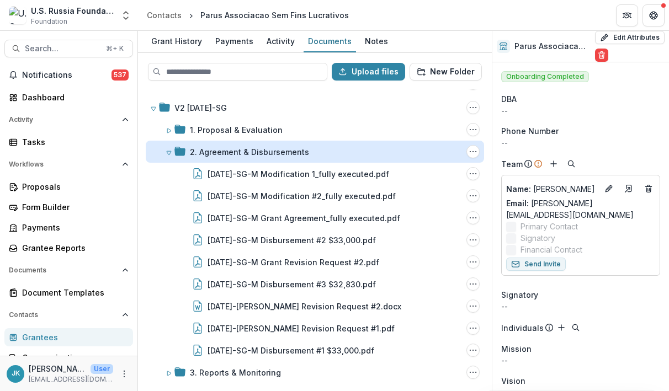
click at [215, 156] on div "2. Agreement & Disbursements" at bounding box center [249, 152] width 119 height 12
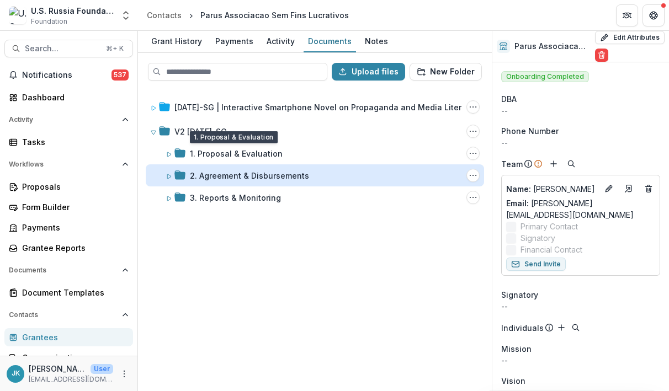
scroll to position [0, 0]
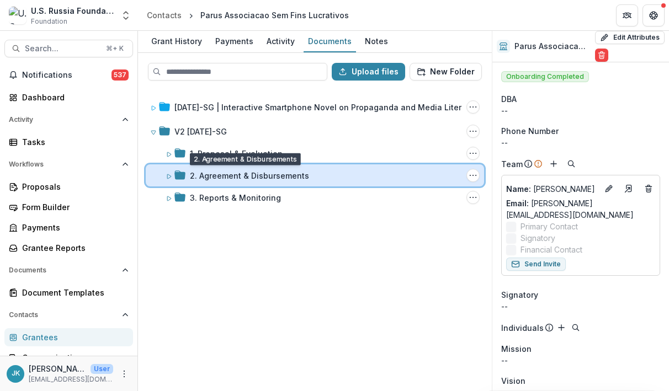
click at [226, 185] on div "2. Agreement & Disbursements Folder Options Rename Add Subfolder Delete" at bounding box center [315, 175] width 338 height 22
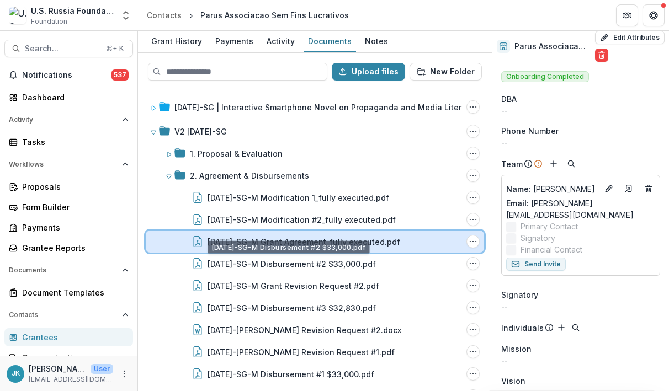
click at [227, 250] on div "[DATE]-SG-M Grant Agreement_fully executed.pdf File Options Download Rename Del…" at bounding box center [315, 242] width 338 height 22
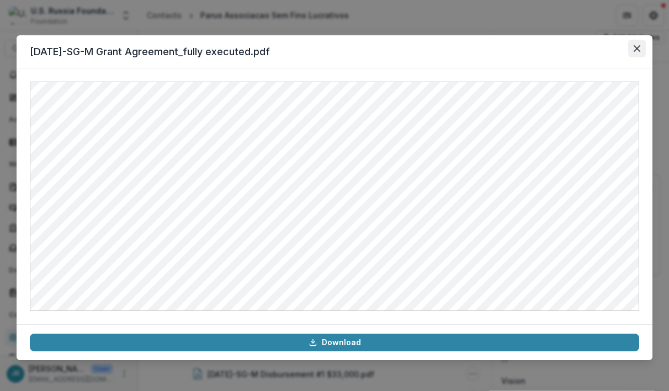
click at [630, 51] on button "Close" at bounding box center [637, 49] width 18 height 18
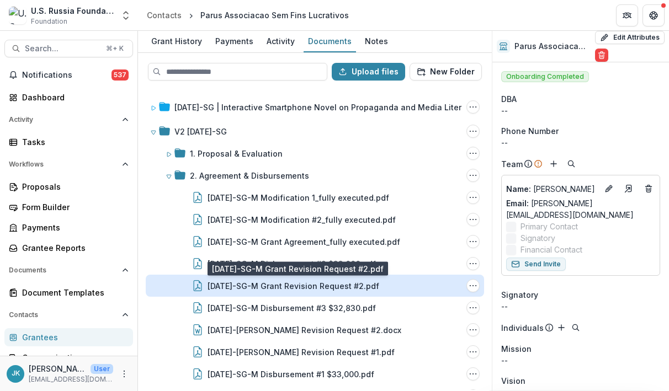
click at [333, 291] on div "[DATE]-SG-M Grant Revision Request #2.pdf" at bounding box center [294, 286] width 172 height 12
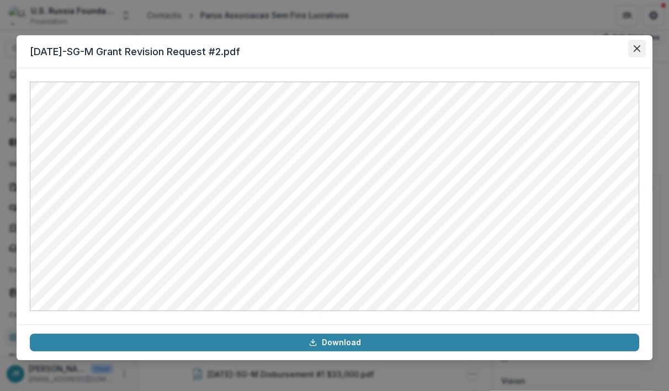
click at [639, 47] on icon "Close" at bounding box center [637, 48] width 7 height 7
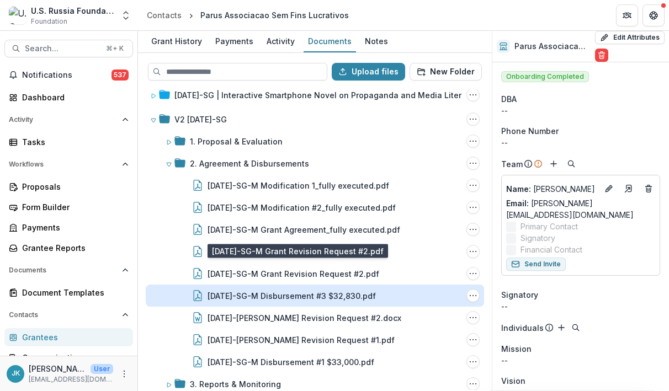
scroll to position [24, 0]
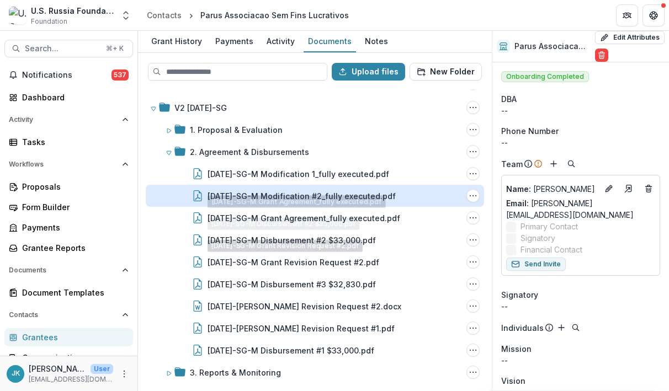
click at [346, 195] on div "[DATE]-SG-M Modification #2_fully executed.pdf" at bounding box center [302, 196] width 188 height 12
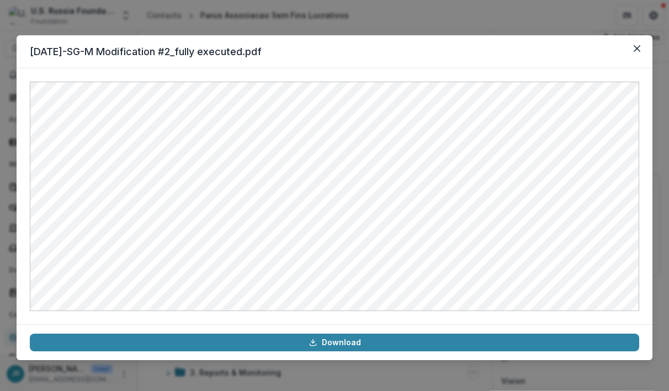
click at [625, 52] on header "[DATE]-SG-M Modification #2_fully executed.pdf" at bounding box center [335, 51] width 636 height 33
click at [635, 52] on button "Close" at bounding box center [637, 49] width 18 height 18
